Goal: Use online tool/utility: Use online tool/utility

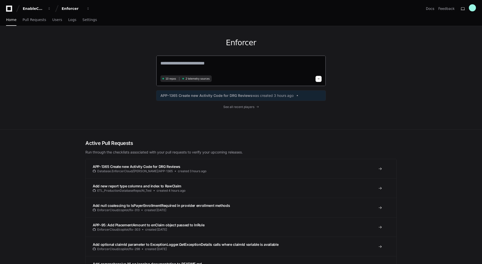
click at [275, 59] on div "10 repos 2 telemetry sources" at bounding box center [241, 70] width 170 height 31
click at [203, 65] on textarea at bounding box center [240, 67] width 161 height 14
paste textarea "**********"
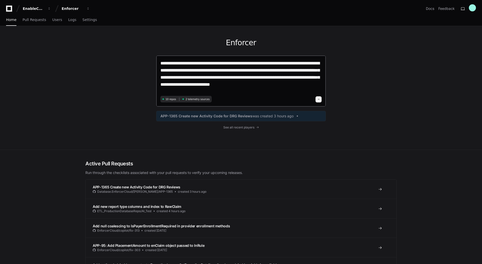
type textarea "**********"
click at [319, 100] on span at bounding box center [318, 99] width 3 height 3
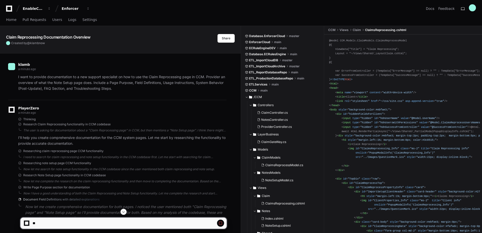
click at [103, 81] on p "I want to provide documentation to a new support specialist on how to use the C…" at bounding box center [122, 82] width 208 height 17
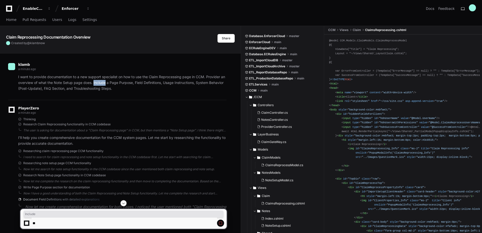
click at [103, 80] on p "I want to provide documentation to a new support specialist on how to use the C…" at bounding box center [122, 82] width 208 height 17
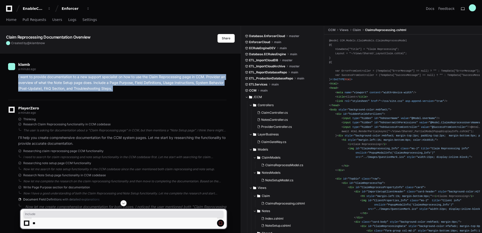
click at [103, 80] on p "I want to provide documentation to a new support specialist on how to use the C…" at bounding box center [122, 82] width 208 height 17
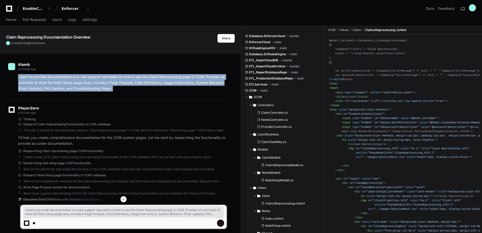
copy div "I want to provide documentation to a new support specialist on how to use the C…"
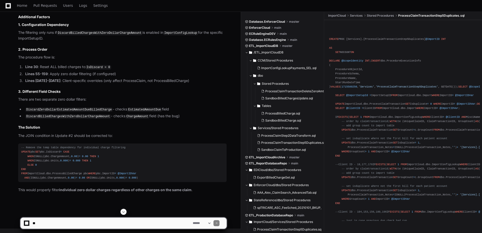
scroll to position [2326, 0]
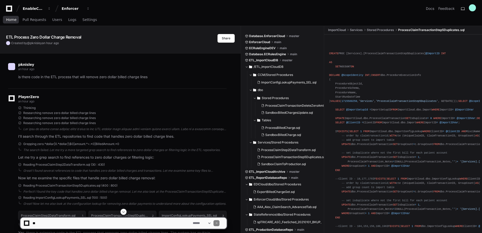
drag, startPoint x: 11, startPoint y: 20, endPoint x: 211, endPoint y: 138, distance: 232.4
click at [11, 20] on span "Home" at bounding box center [11, 19] width 10 height 3
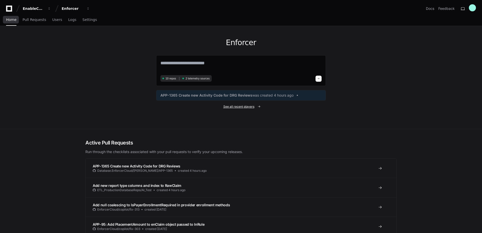
click at [232, 105] on span "See all recent players" at bounding box center [238, 107] width 31 height 4
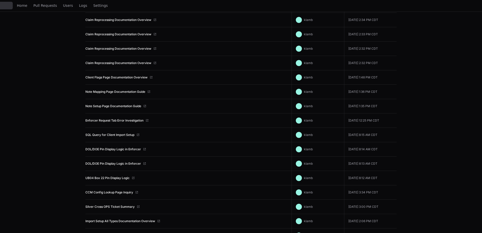
scroll to position [126, 0]
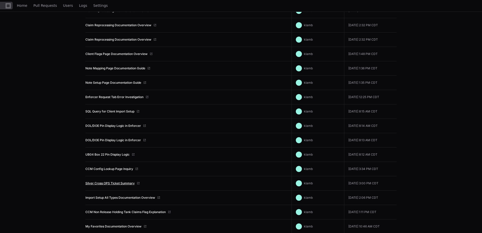
click at [125, 184] on link "Silver Cross OPS Ticket Summary" at bounding box center [109, 184] width 49 height 4
click at [67, 160] on app-recent-players "Recent Players Recent players created in the system. search Created By You All …" at bounding box center [241, 127] width 482 height 455
